Goal: Check status: Check status

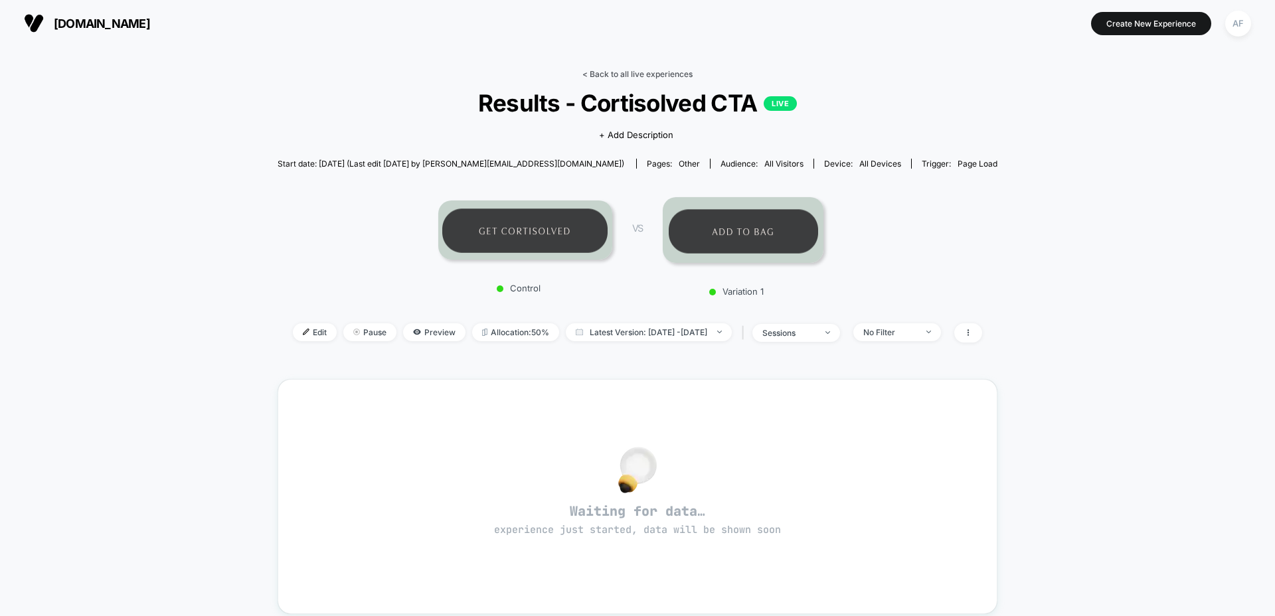
click at [640, 76] on link "< Back to all live experiences" at bounding box center [637, 74] width 110 height 10
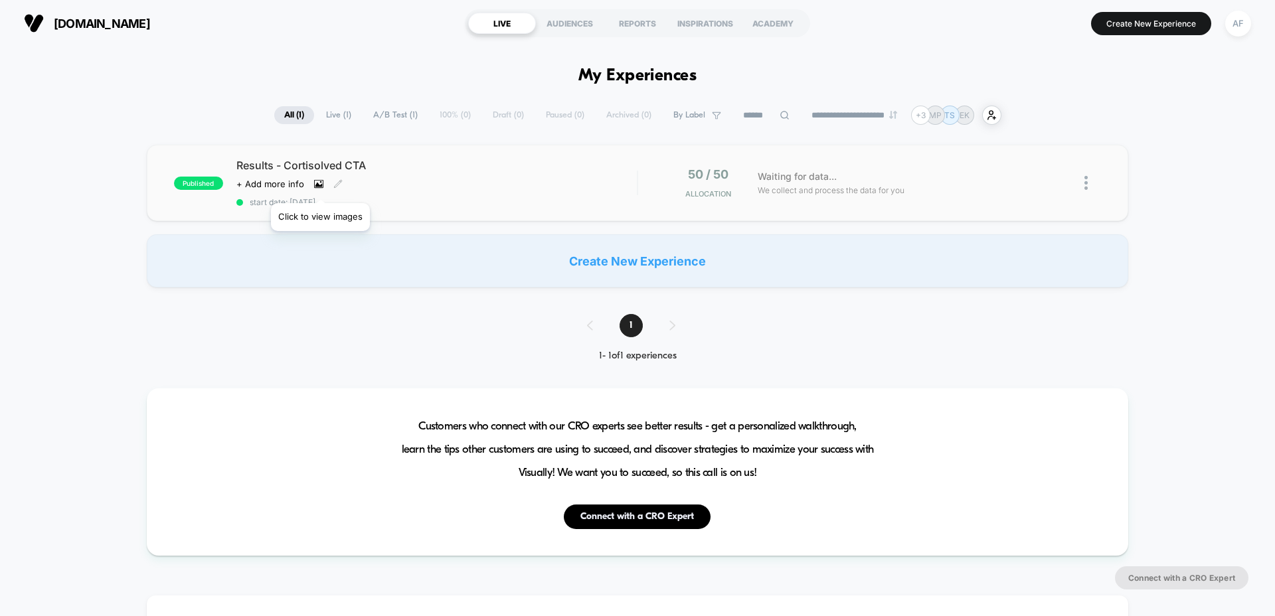
click at [320, 187] on icon at bounding box center [318, 183] width 9 height 9
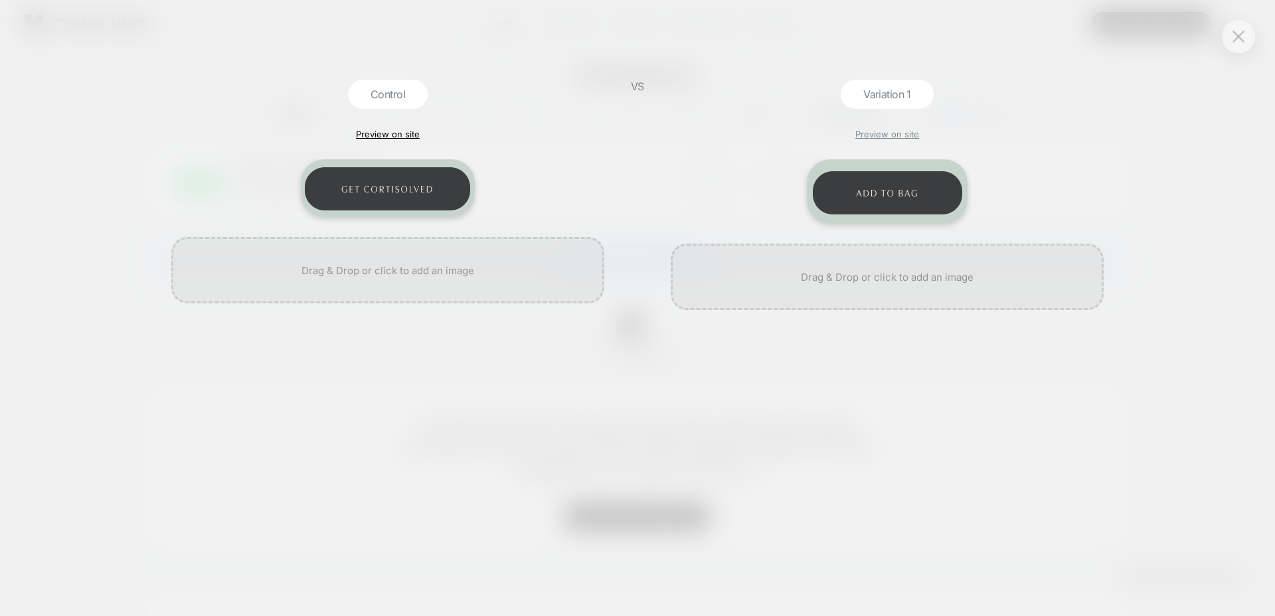
click at [384, 134] on link "Preview on site" at bounding box center [388, 134] width 64 height 11
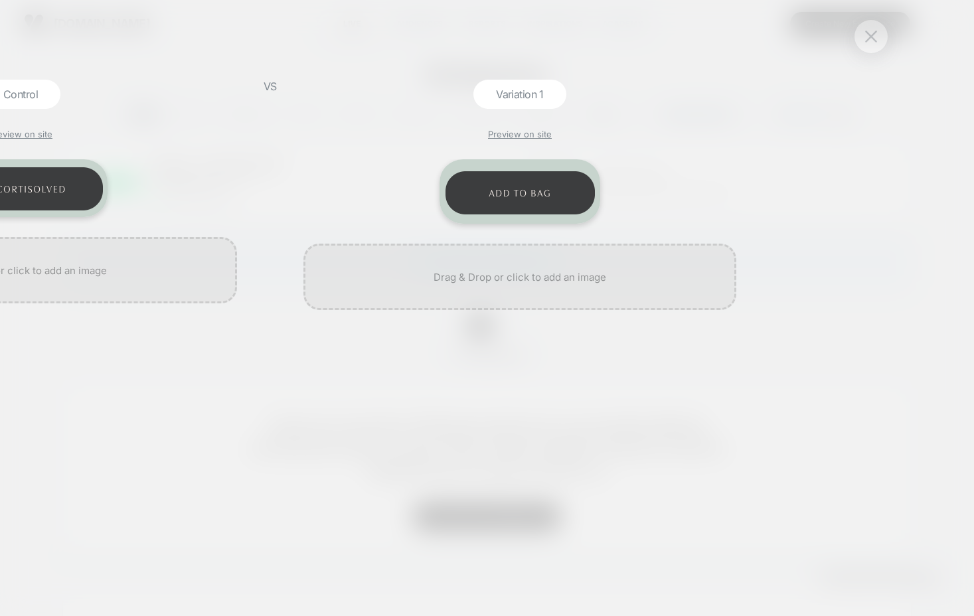
click at [879, 46] on button at bounding box center [871, 37] width 20 height 20
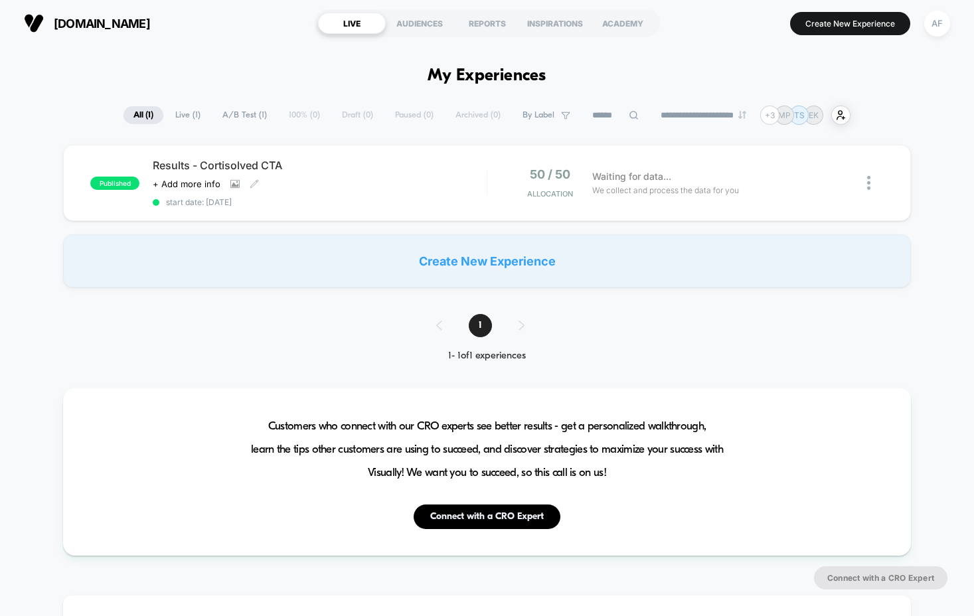
click at [222, 167] on span "Results - Cortisolved CTA" at bounding box center [319, 165] width 333 height 13
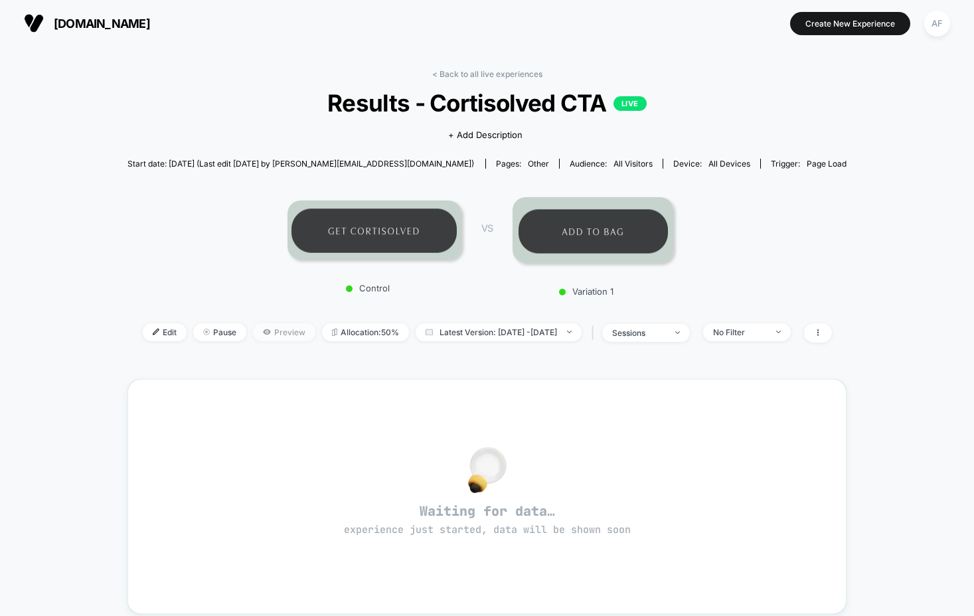
click at [273, 336] on span "Preview" at bounding box center [284, 332] width 62 height 18
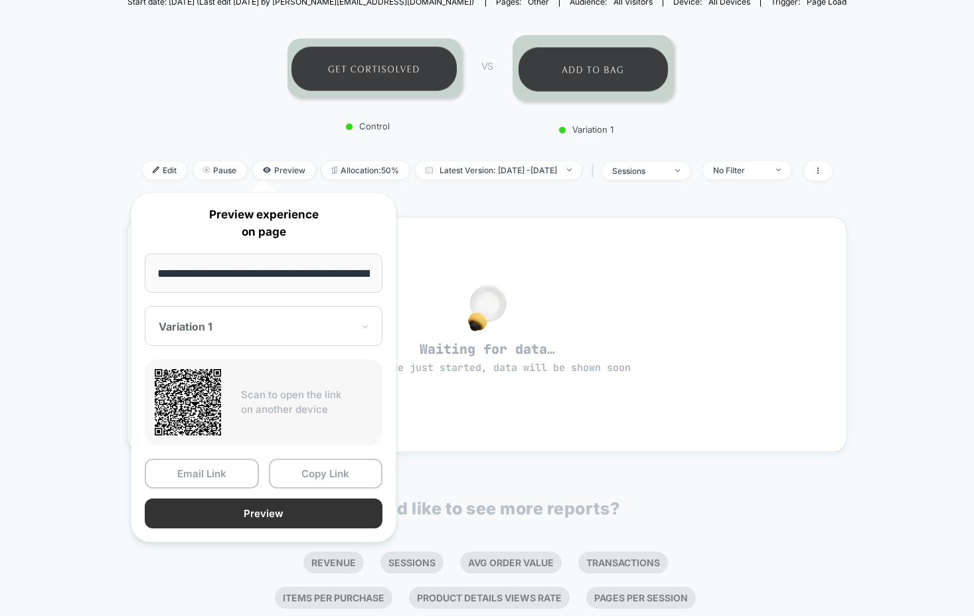
click at [315, 517] on button "Preview" at bounding box center [264, 514] width 238 height 30
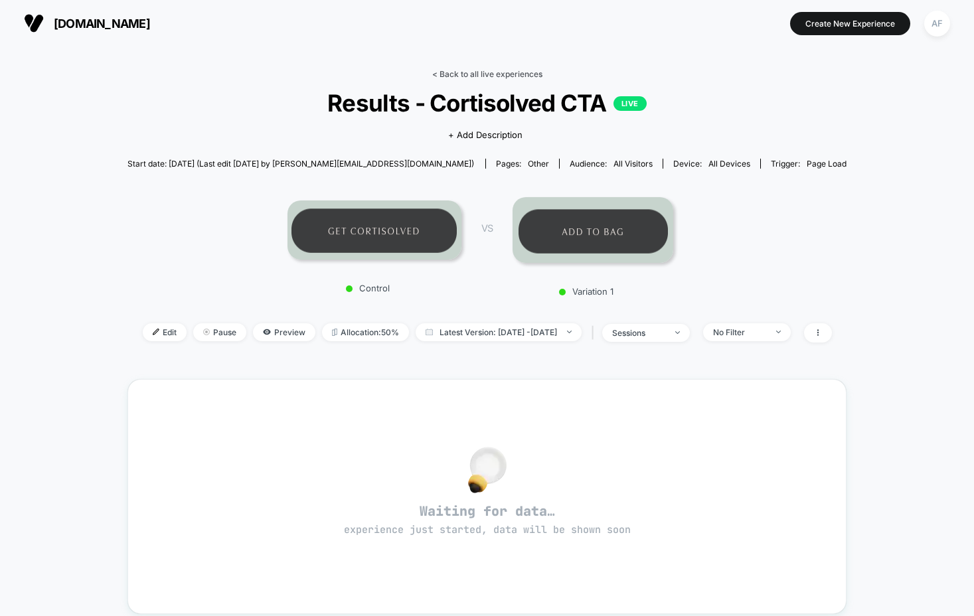
click at [471, 72] on link "< Back to all live experiences" at bounding box center [487, 74] width 110 height 10
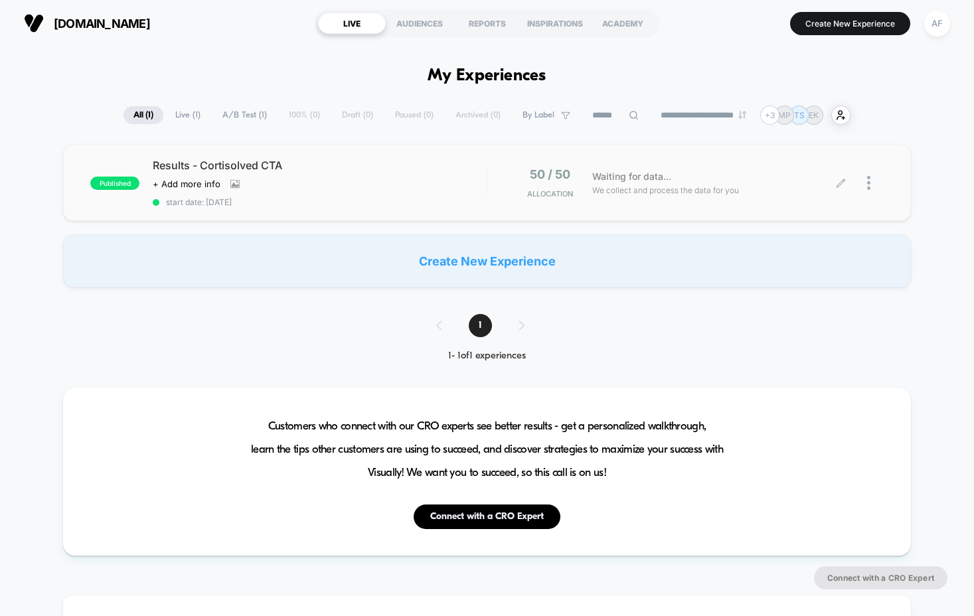
click at [640, 183] on span "Waiting for data..." at bounding box center [631, 176] width 79 height 15
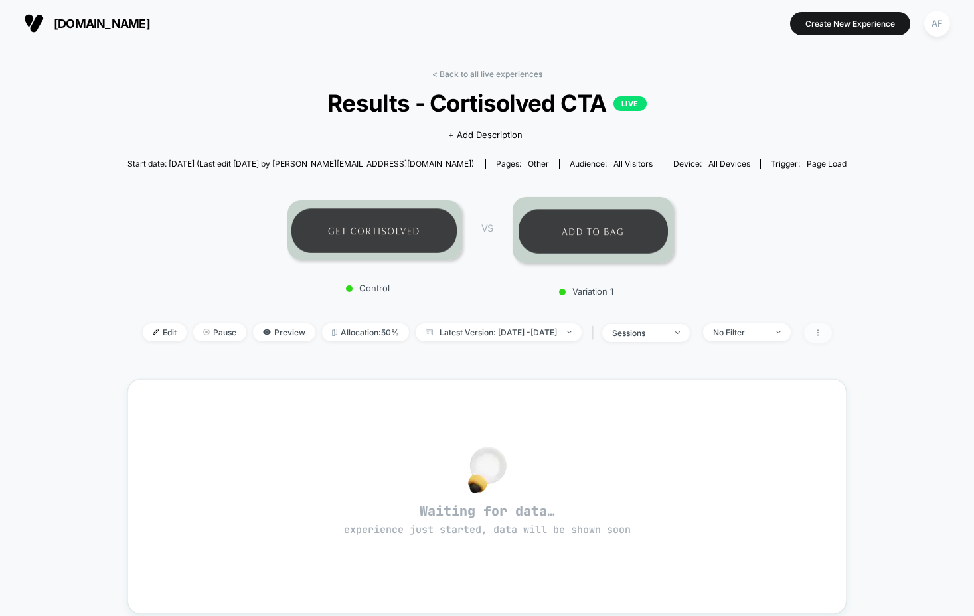
click at [822, 332] on icon at bounding box center [818, 333] width 8 height 8
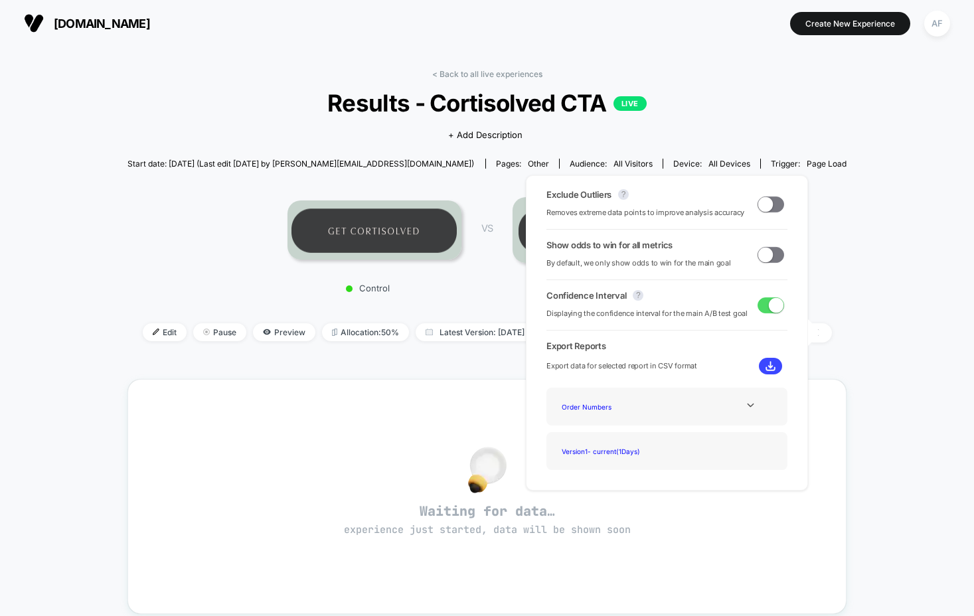
click at [875, 247] on div "< Back to all live experiences Results - Cortisolved CTA LIVE Click to view ima…" at bounding box center [487, 484] width 974 height 877
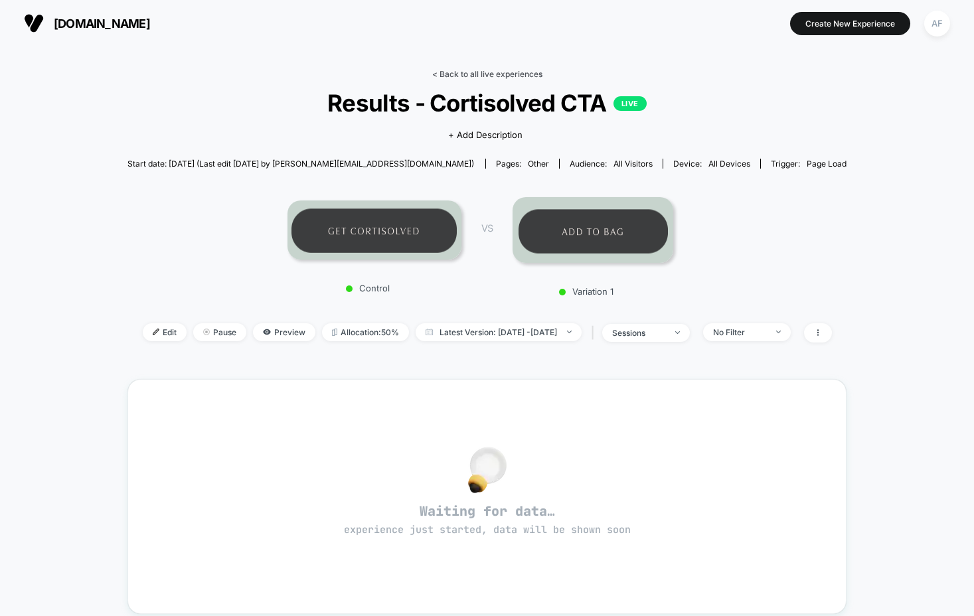
click at [482, 77] on link "< Back to all live experiences" at bounding box center [487, 74] width 110 height 10
